Goal: Check status

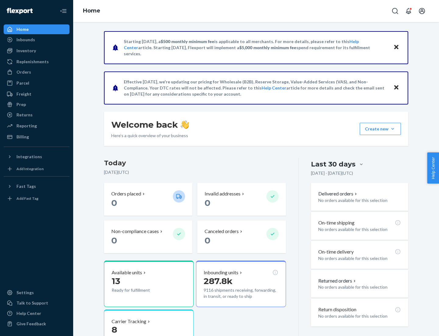
click at [393, 129] on button "Create new Create new inbound Create new order Create new product" at bounding box center [380, 129] width 41 height 12
click at [25, 40] on div "Inbounds" at bounding box center [25, 40] width 19 height 6
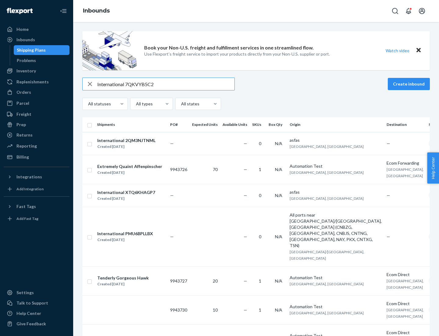
type input "International 7QKVYB5C29"
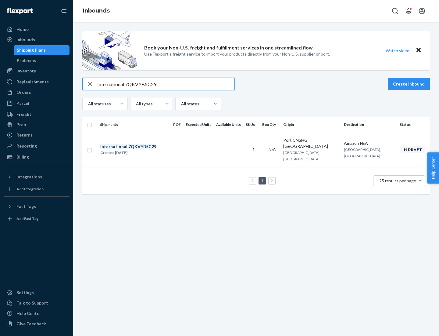
click at [139, 150] on div "Created [DATE]" at bounding box center [128, 153] width 56 height 6
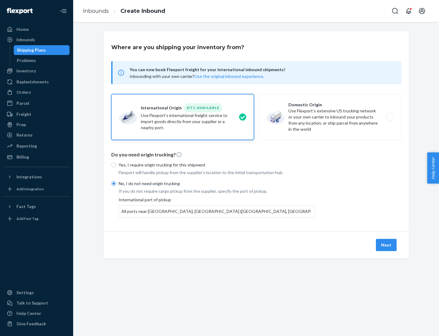
click at [387, 244] on button "Next" at bounding box center [386, 245] width 21 height 12
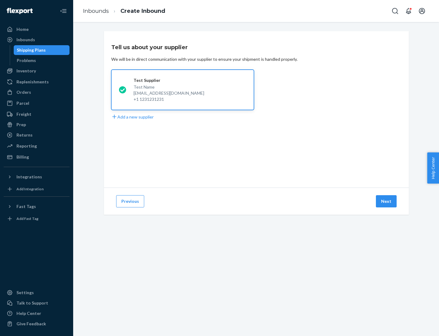
click at [387, 201] on button "Next" at bounding box center [386, 201] width 21 height 12
